Goal: Navigation & Orientation: Find specific page/section

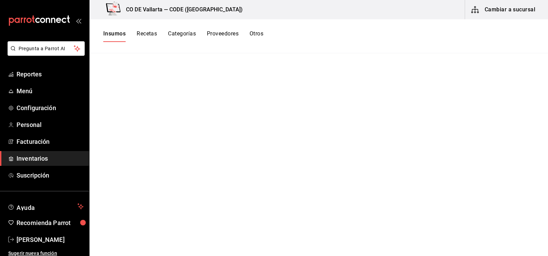
click at [145, 37] on button "Recetas" at bounding box center [147, 36] width 20 height 12
click at [180, 35] on button "Categorías" at bounding box center [182, 36] width 28 height 12
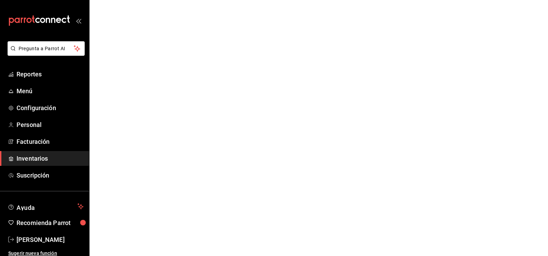
click at [118, 0] on html "Pregunta a Parrot AI Reportes Menú Configuración Personal Facturación Inventari…" at bounding box center [274, 0] width 548 height 0
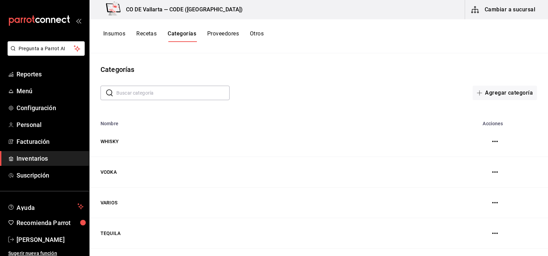
click at [118, 34] on button "Insumos" at bounding box center [114, 36] width 22 height 12
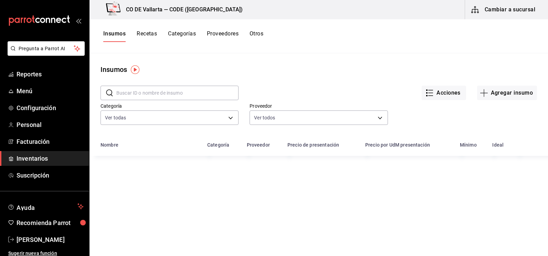
click at [49, 160] on span "Inventarios" at bounding box center [50, 158] width 67 height 9
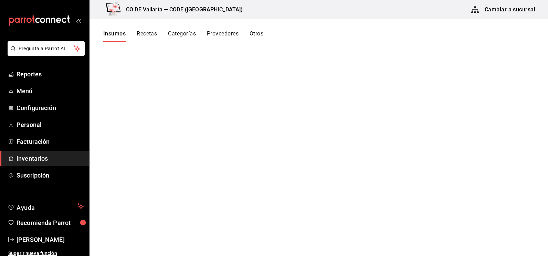
click at [492, 11] on button "Cambiar a sucursal" at bounding box center [503, 9] width 77 height 19
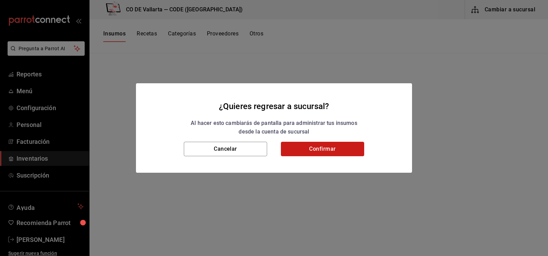
click at [339, 150] on button "Confirmar" at bounding box center [322, 149] width 83 height 14
